Goal: Information Seeking & Learning: Check status

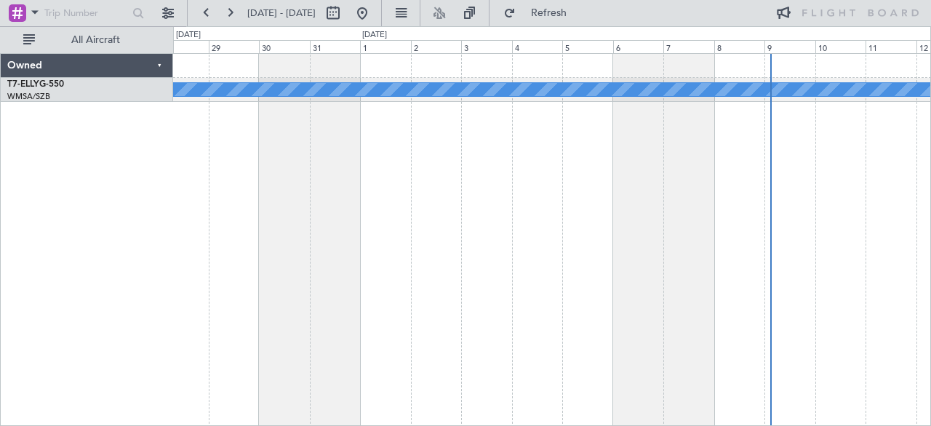
click at [285, 12] on span "[DATE] - [DATE]" at bounding box center [281, 13] width 68 height 13
click at [345, 16] on button at bounding box center [333, 12] width 23 height 23
select select "8"
select select "2025"
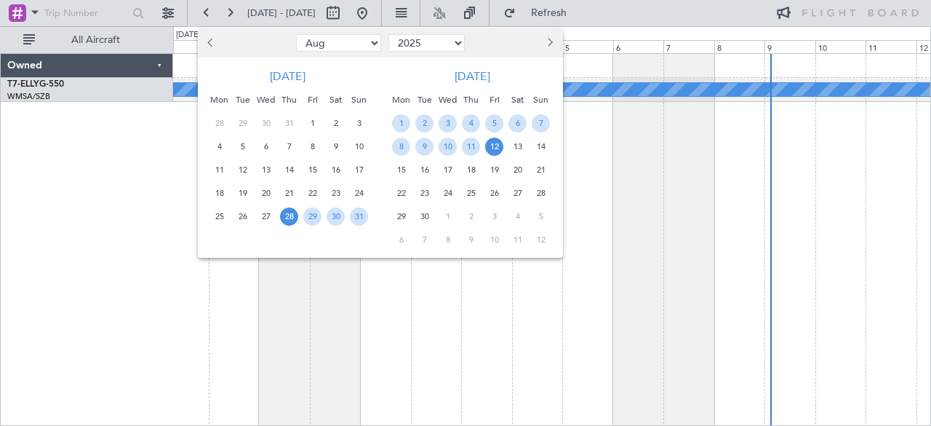
click at [336, 49] on select "Jan Feb Mar Apr May Jun [DATE] Aug Sep Oct Nov Dec" at bounding box center [338, 42] width 85 height 17
select select "4"
click at [296, 34] on select "Jan Feb Mar Apr May Jun [DATE] Aug Sep Oct Nov Dec" at bounding box center [338, 42] width 85 height 17
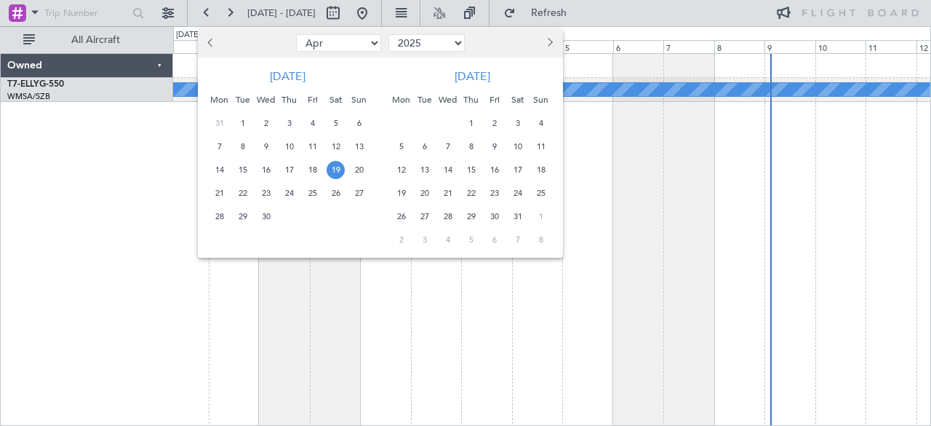
click at [335, 170] on span "19" at bounding box center [336, 170] width 18 height 18
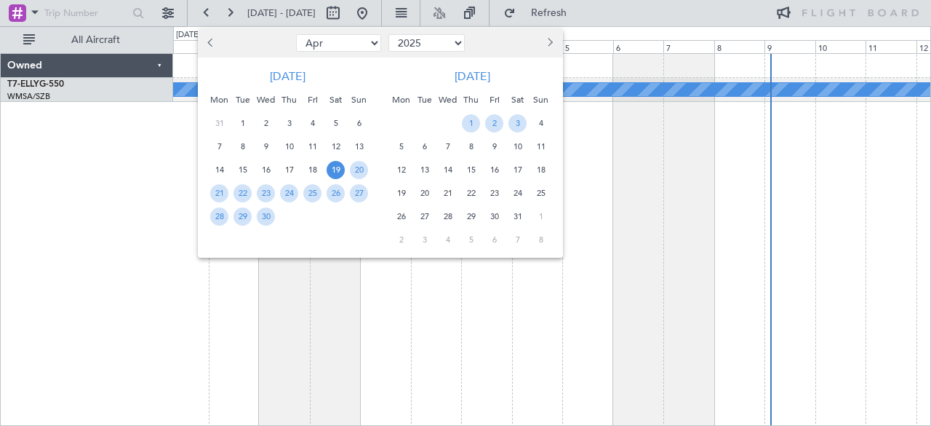
click at [335, 170] on span "19" at bounding box center [336, 170] width 18 height 18
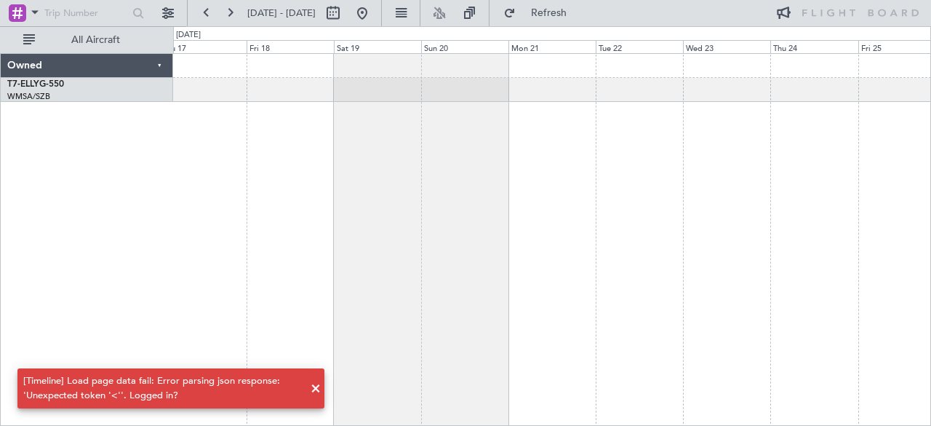
click at [409, 173] on div at bounding box center [552, 239] width 759 height 373
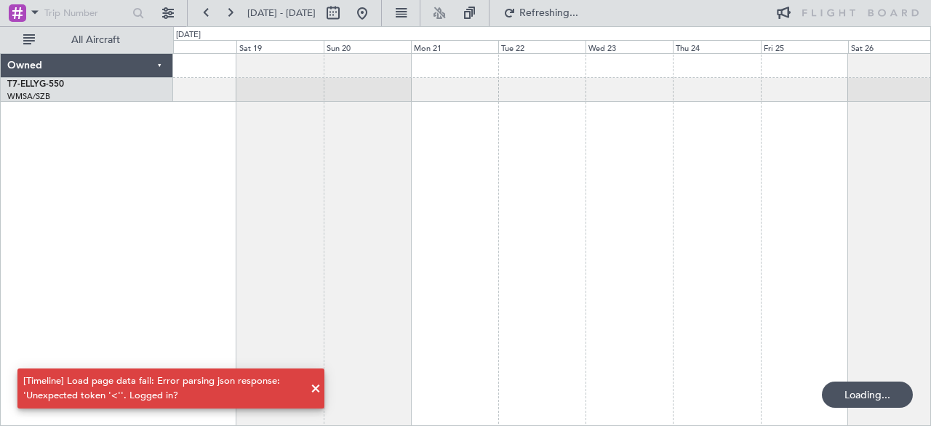
click at [218, 151] on div at bounding box center [552, 239] width 759 height 373
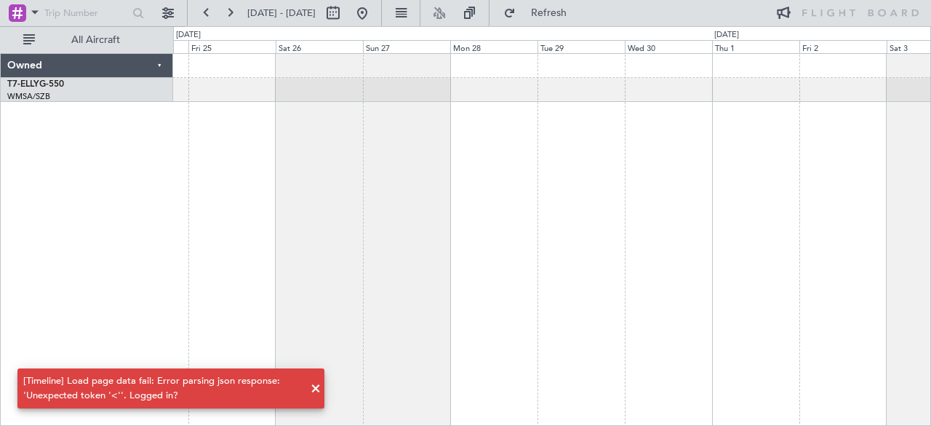
click at [375, 202] on div at bounding box center [552, 239] width 759 height 373
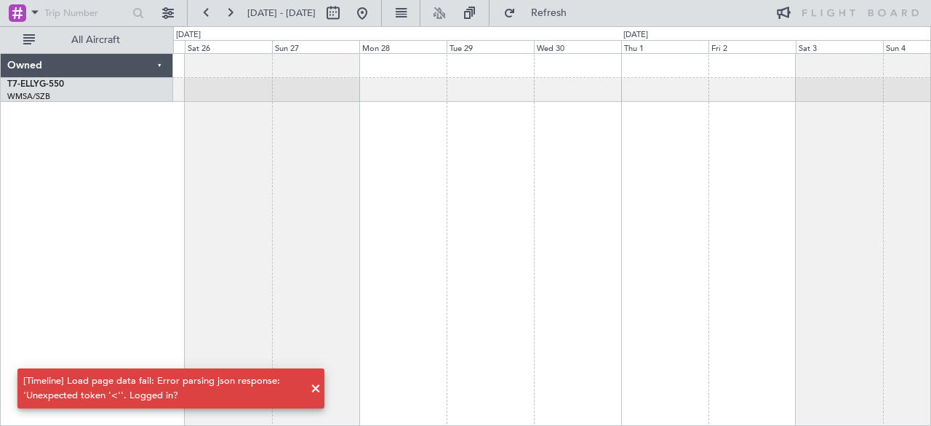
click at [412, 183] on div at bounding box center [552, 239] width 759 height 373
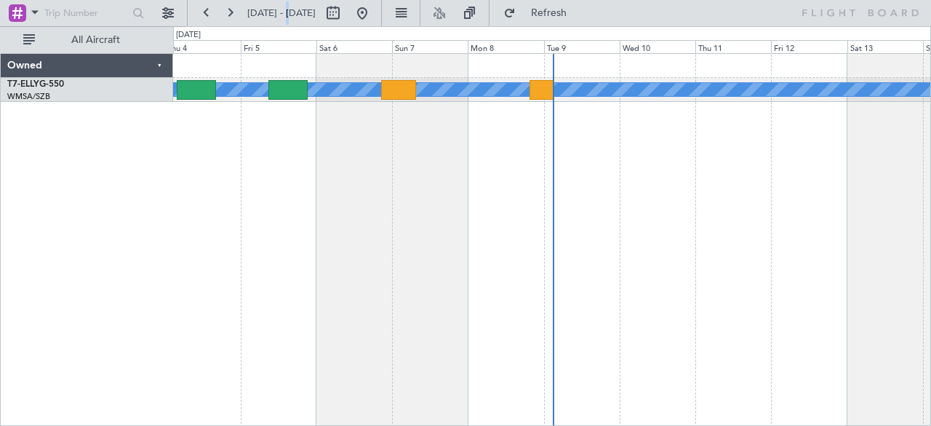
click at [287, 12] on span "[DATE] - [DATE]" at bounding box center [281, 13] width 68 height 13
click at [345, 12] on button at bounding box center [333, 12] width 23 height 23
select select "9"
select select "2025"
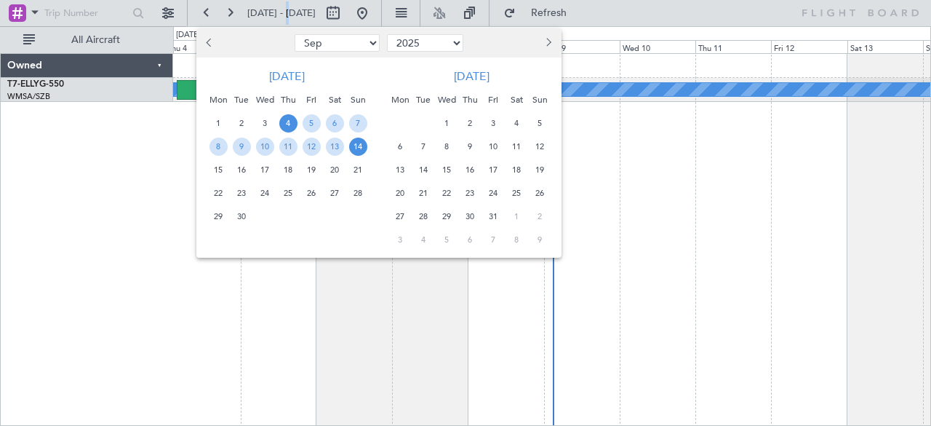
click at [324, 39] on select "Jan Feb Mar Apr May Jun [DATE] Aug Sep Oct Nov Dec" at bounding box center [337, 42] width 85 height 17
select select "4"
click at [295, 34] on select "Jan Feb Mar Apr May Jun [DATE] Aug Sep Oct Nov Dec" at bounding box center [337, 42] width 85 height 17
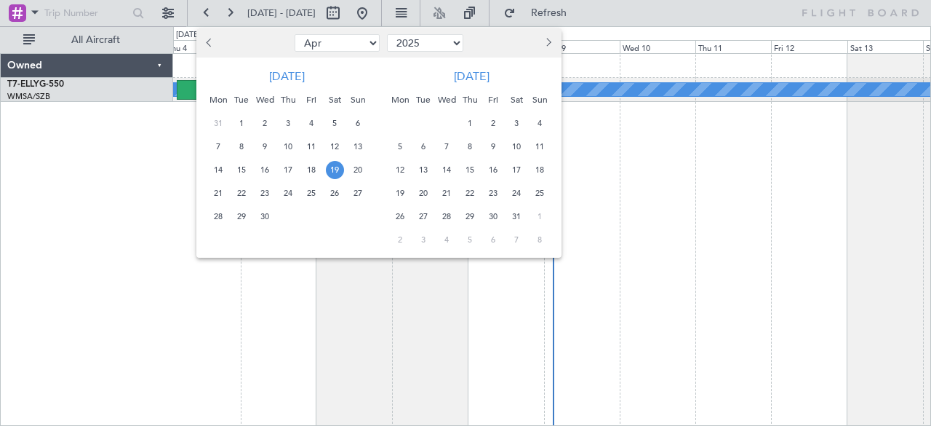
click at [339, 167] on span "19" at bounding box center [335, 170] width 18 height 18
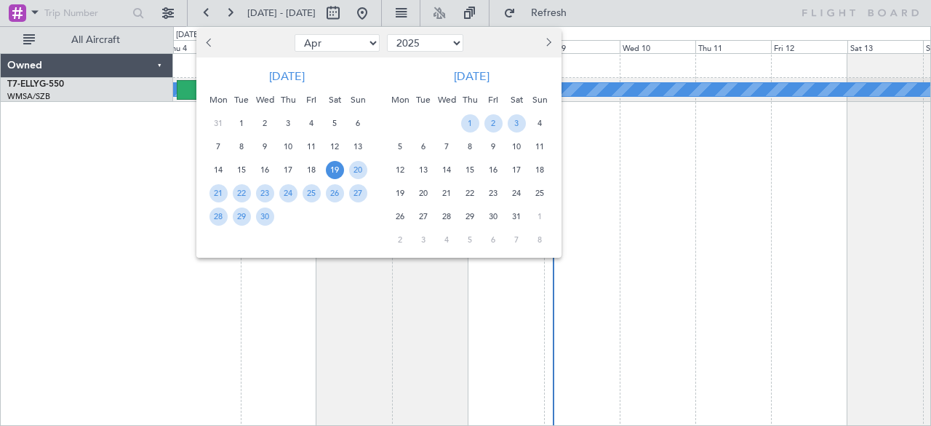
click at [339, 167] on span "19" at bounding box center [335, 170] width 18 height 18
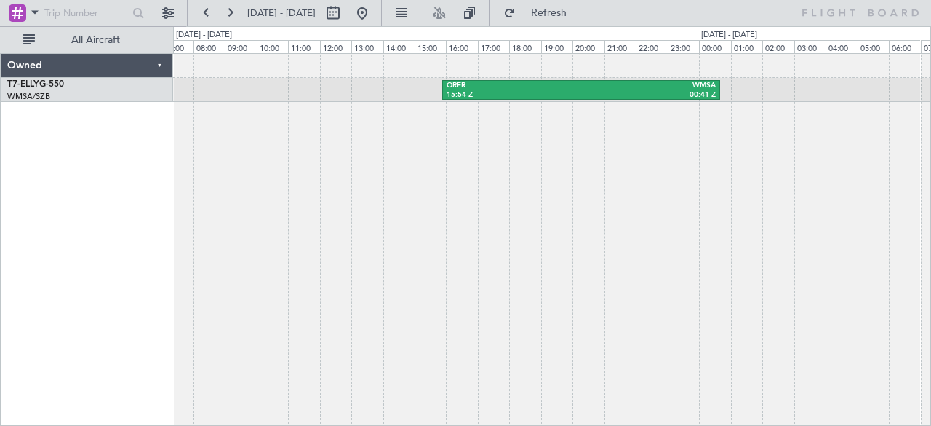
click at [483, 195] on div "ORER 15:54 Z WMSA 00:41 Z" at bounding box center [552, 239] width 759 height 373
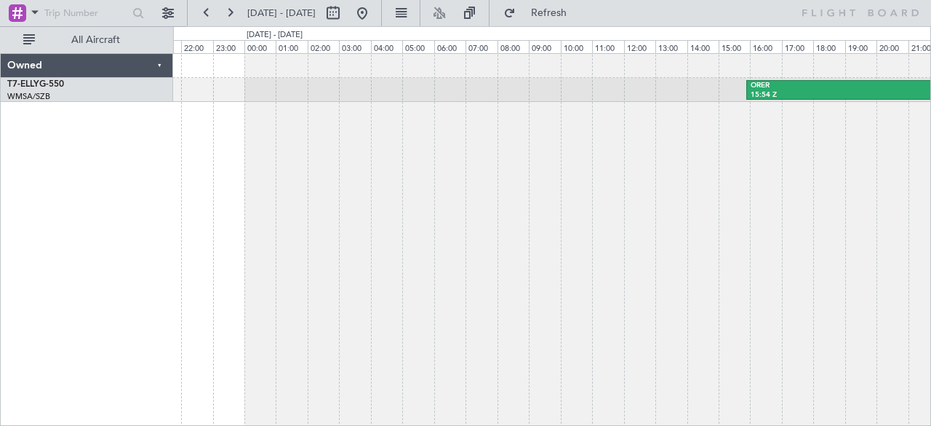
click at [752, 258] on div "ORER 15:54 Z WMSA 00:41 Z" at bounding box center [552, 239] width 759 height 373
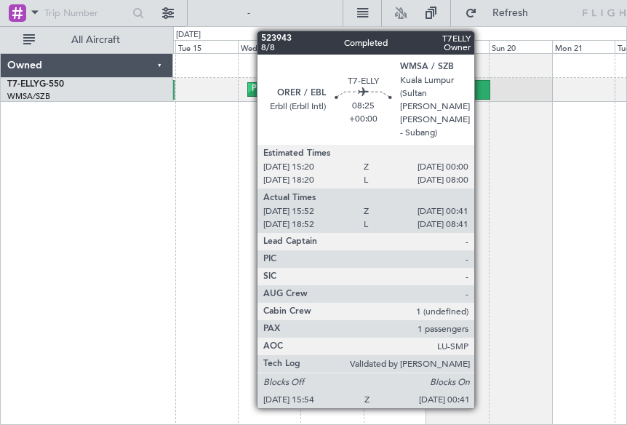
click at [482, 81] on div at bounding box center [478, 90] width 23 height 20
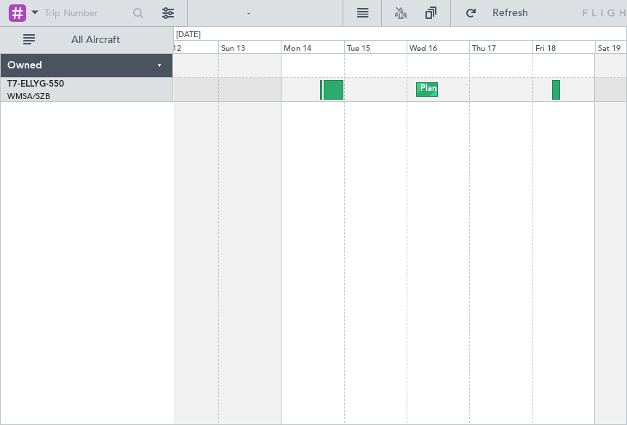
click at [457, 168] on div "Planned Maint Sharjah (Sharjah Intl)" at bounding box center [400, 239] width 455 height 373
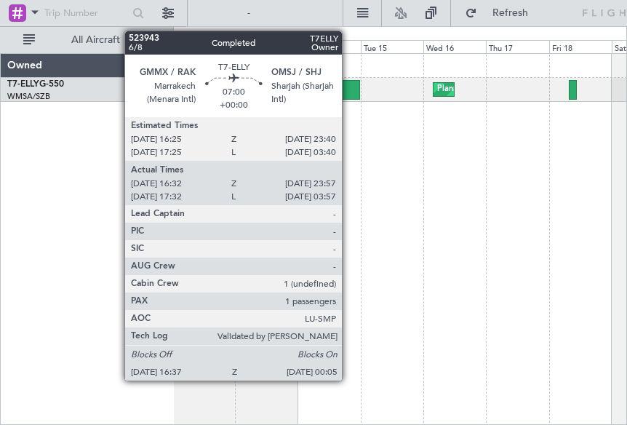
click at [349, 86] on div at bounding box center [350, 90] width 20 height 20
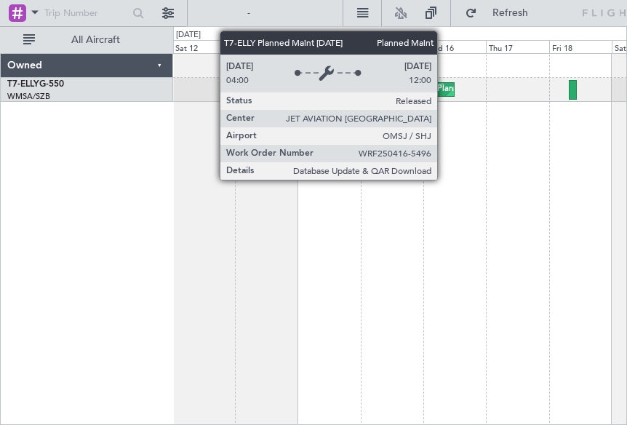
click at [445, 89] on div "Planned Maint Sharjah (Sharjah Intl)" at bounding box center [502, 90] width 130 height 22
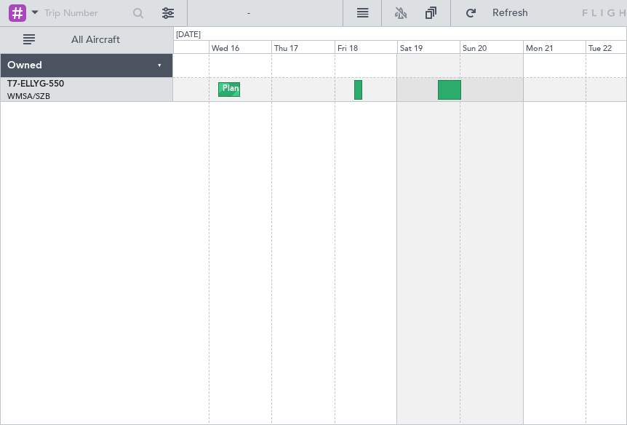
click at [195, 159] on div "Planned Maint Sharjah (Sharjah Intl)" at bounding box center [400, 239] width 455 height 373
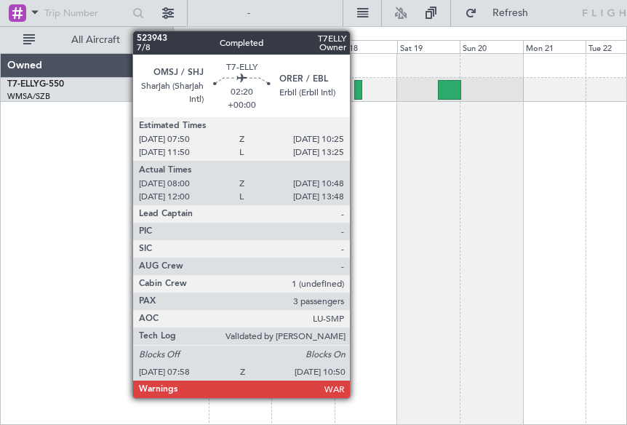
click at [357, 85] on div at bounding box center [358, 90] width 8 height 20
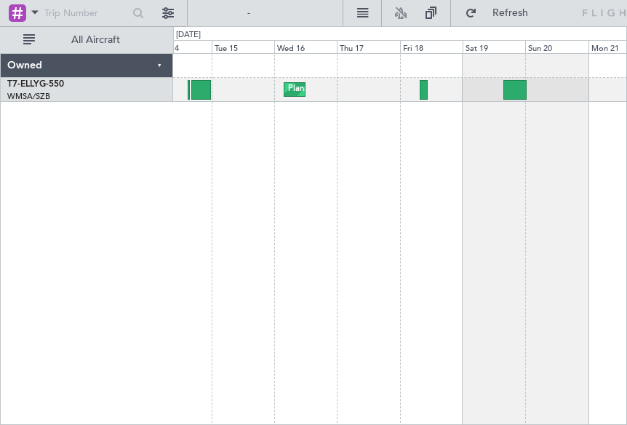
click at [570, 250] on div "Planned Maint Sharjah (Sharjah Intl)" at bounding box center [400, 239] width 455 height 373
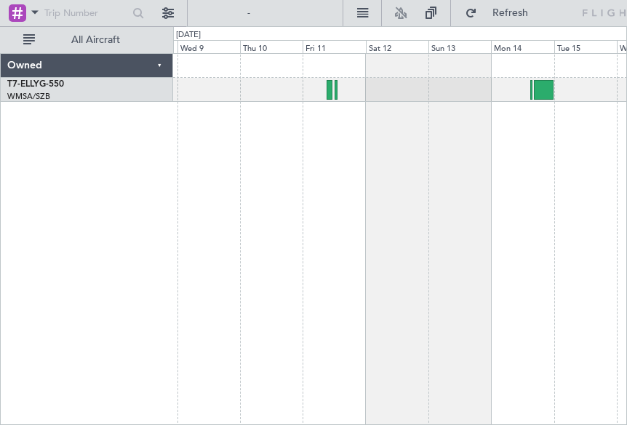
click at [482, 232] on div "Planned Maint Sharjah (Sharjah Intl)" at bounding box center [400, 239] width 455 height 373
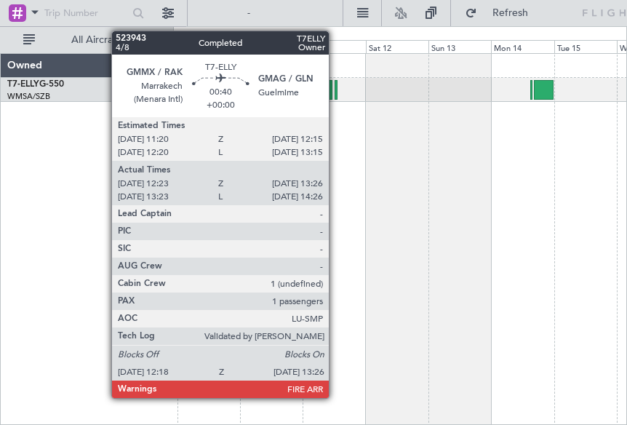
click at [336, 86] on div at bounding box center [337, 90] width 4 height 20
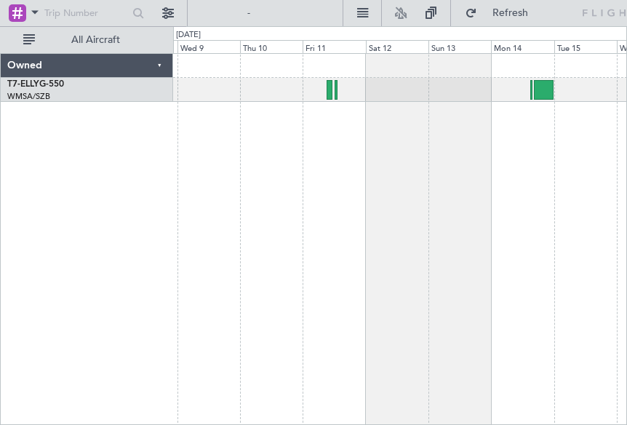
click at [238, 5] on div at bounding box center [218, 13] width 47 height 70
drag, startPoint x: 238, startPoint y: 5, endPoint x: 208, endPoint y: 34, distance: 41.7
click at [208, 34] on fb-flight-board "08 Apr 2025 - 16 Apr 2025 Refresh All Aircraft Planned Maint Sharjah (Sharjah I…" at bounding box center [353, 218] width 706 height 414
click at [201, 34] on div "[DATE]" at bounding box center [188, 35] width 25 height 12
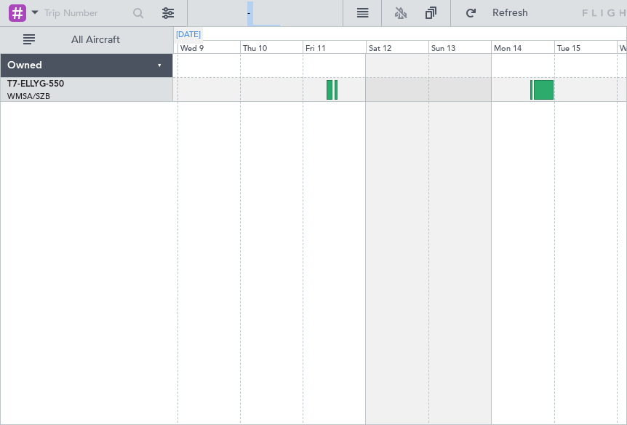
click at [201, 34] on div "[DATE]" at bounding box center [188, 35] width 25 height 12
click at [295, 12] on div at bounding box center [309, 13] width 52 height 70
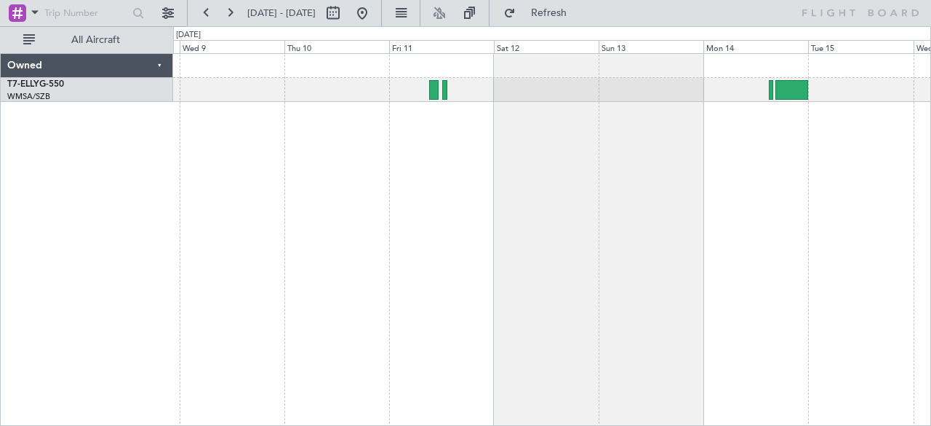
click at [268, 25] on fb-range-datepicker "08 Apr 2025 - 16 Apr 2025" at bounding box center [284, 13] width 195 height 26
click at [285, 11] on span "08 Apr 2025 - 16 Apr 2025" at bounding box center [281, 13] width 68 height 13
click at [345, 15] on button at bounding box center [333, 12] width 23 height 23
select select "4"
select select "2025"
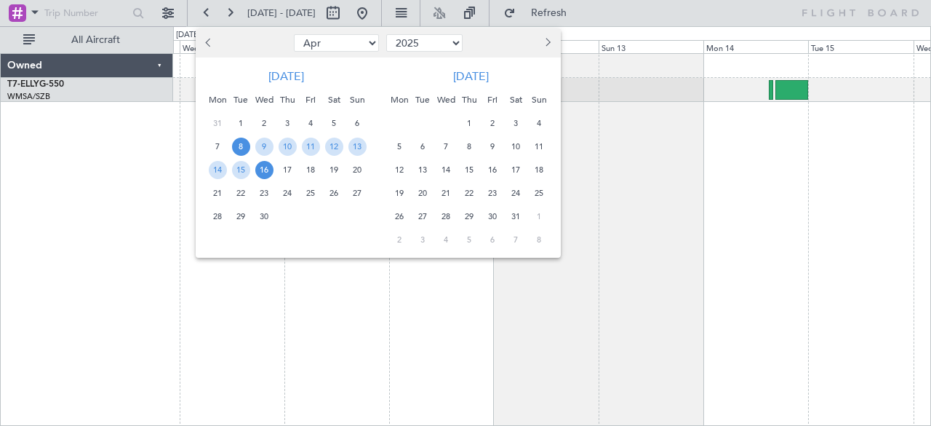
click at [317, 40] on select "Jan Feb Mar Apr May Jun [DATE] Aug Sep Oct Nov Dec" at bounding box center [336, 42] width 85 height 17
click at [624, 404] on div at bounding box center [465, 213] width 931 height 426
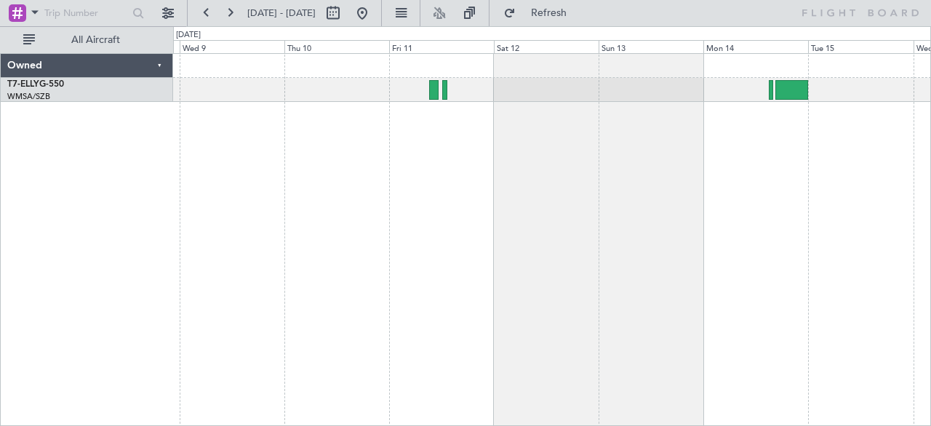
click at [316, 12] on span "08 Apr 2025 - 16 Apr 2025" at bounding box center [281, 13] width 68 height 13
click at [345, 15] on button at bounding box center [333, 12] width 23 height 23
select select "4"
select select "2025"
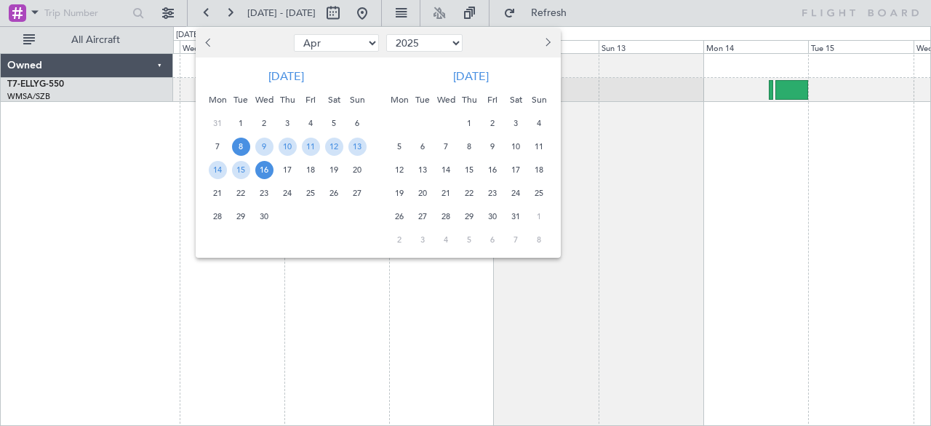
click at [365, 44] on select "Jan Feb Mar Apr May Jun [DATE] Aug Sep Oct Nov Dec" at bounding box center [336, 42] width 85 height 17
select select "3"
click at [294, 34] on select "Jan Feb Mar Apr May Jun [DATE] Aug Sep Oct Nov Dec" at bounding box center [336, 42] width 85 height 17
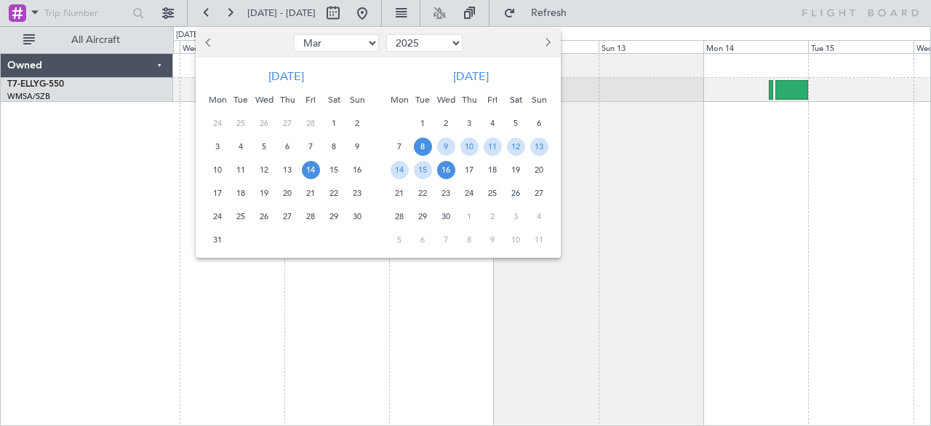
click at [307, 164] on span "14" at bounding box center [311, 170] width 18 height 18
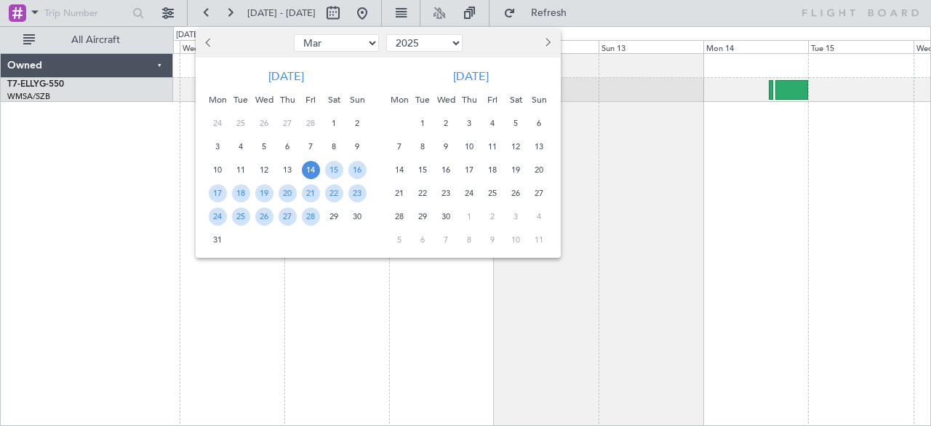
click at [307, 164] on span "14" at bounding box center [311, 170] width 18 height 18
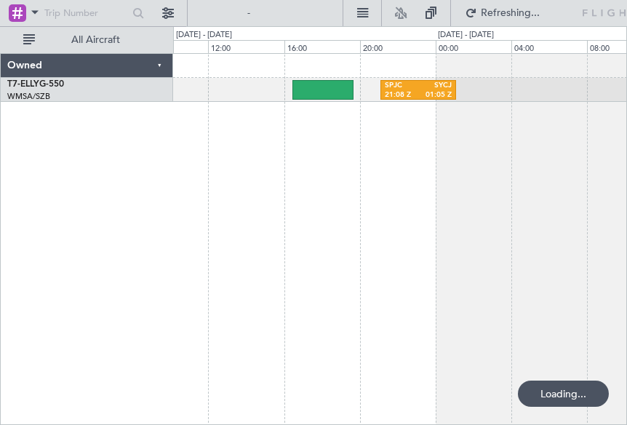
click at [275, 178] on div "SPJC 21:08 Z SYCJ 01:05 Z" at bounding box center [400, 239] width 455 height 373
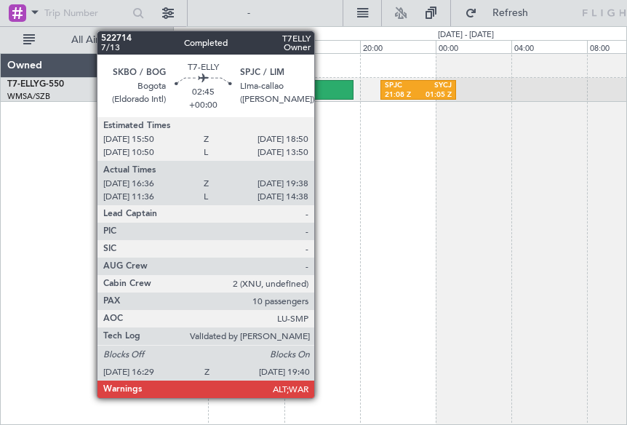
click at [322, 90] on div at bounding box center [322, 90] width 60 height 20
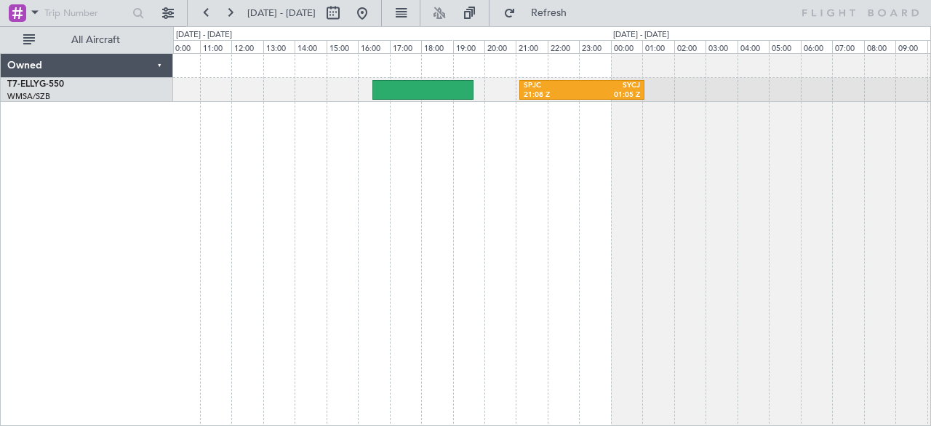
click at [287, 17] on span "14 Mar 2025 - 15 Mar 2025" at bounding box center [281, 13] width 68 height 13
click at [345, 15] on button at bounding box center [333, 12] width 23 height 23
select select "3"
select select "2025"
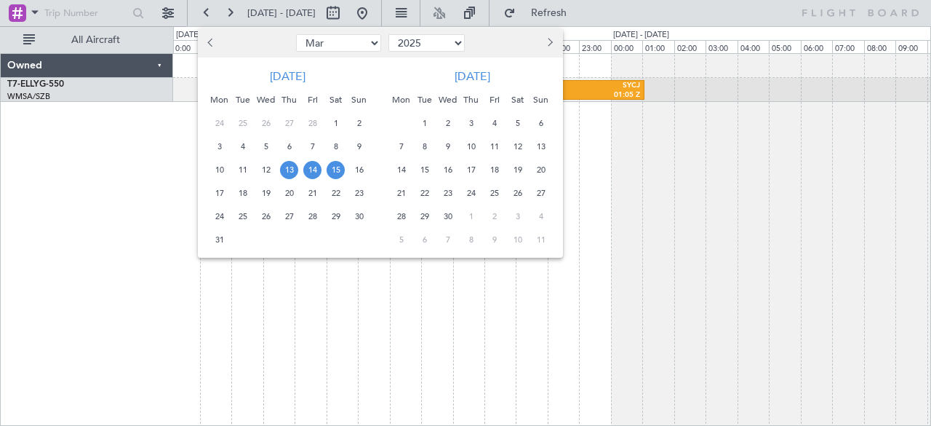
click at [294, 167] on span "13" at bounding box center [289, 170] width 18 height 18
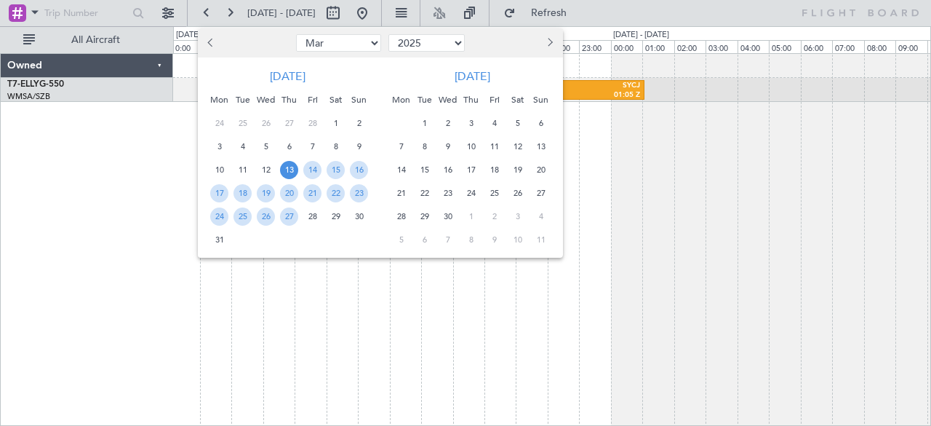
click at [294, 167] on span "13" at bounding box center [289, 170] width 18 height 18
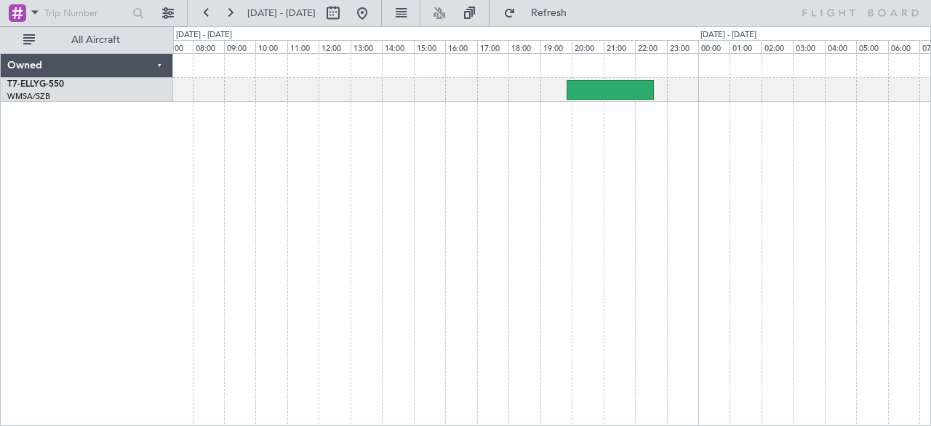
click at [818, 182] on div at bounding box center [552, 239] width 759 height 373
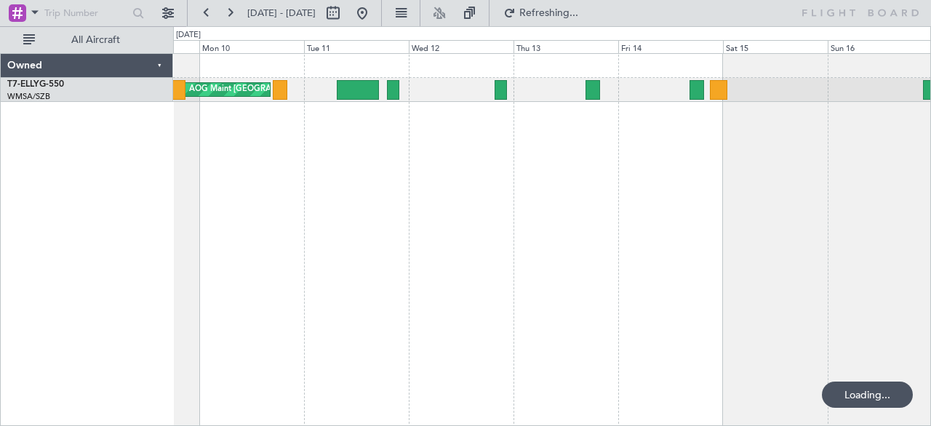
click at [567, 220] on div "AOG Maint Basel-Mulhouse" at bounding box center [552, 239] width 759 height 373
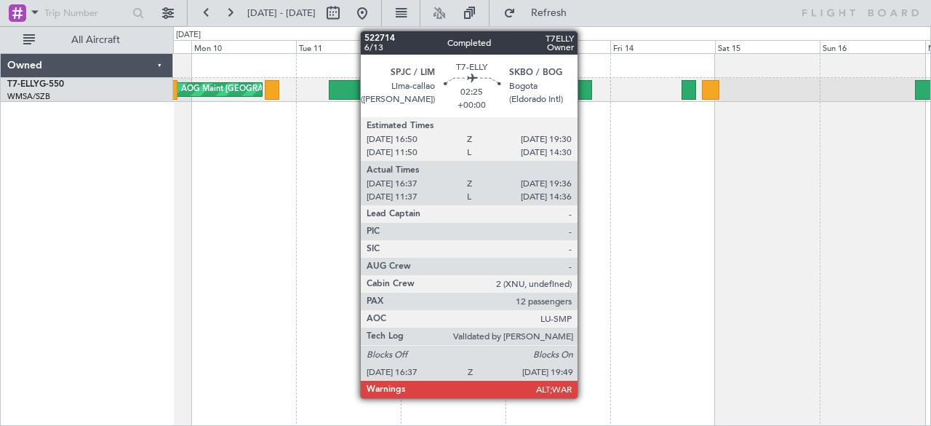
click at [585, 87] on div at bounding box center [585, 90] width 15 height 20
